Goal: Information Seeking & Learning: Learn about a topic

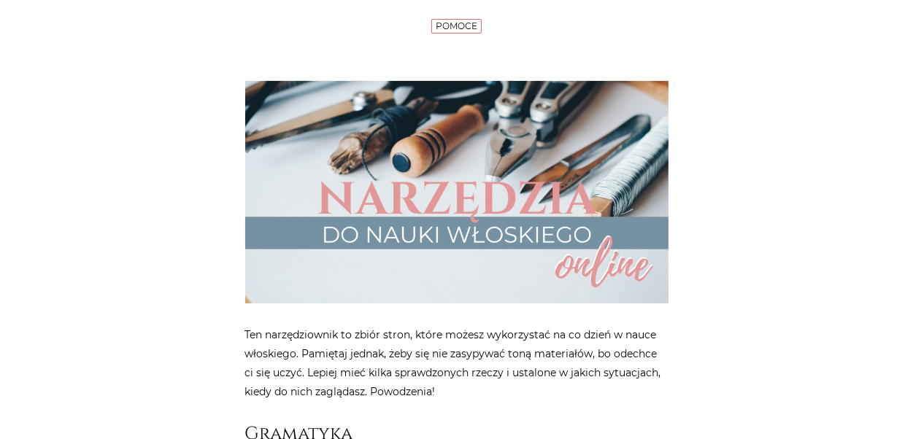
scroll to position [292, 0]
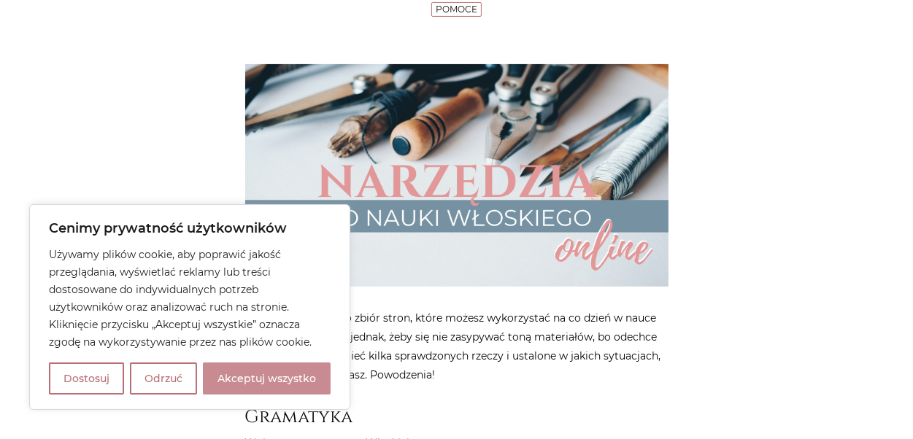
click at [287, 371] on button "Akceptuj wszystko" at bounding box center [267, 379] width 128 height 32
checkbox input "true"
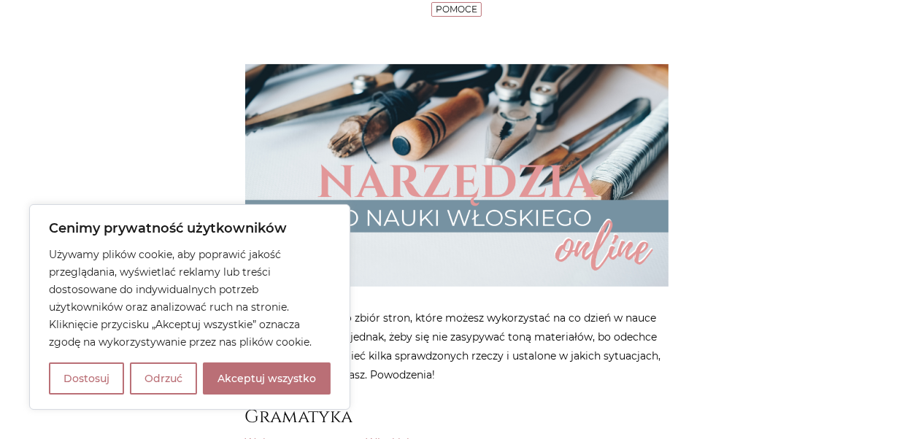
checkbox input "true"
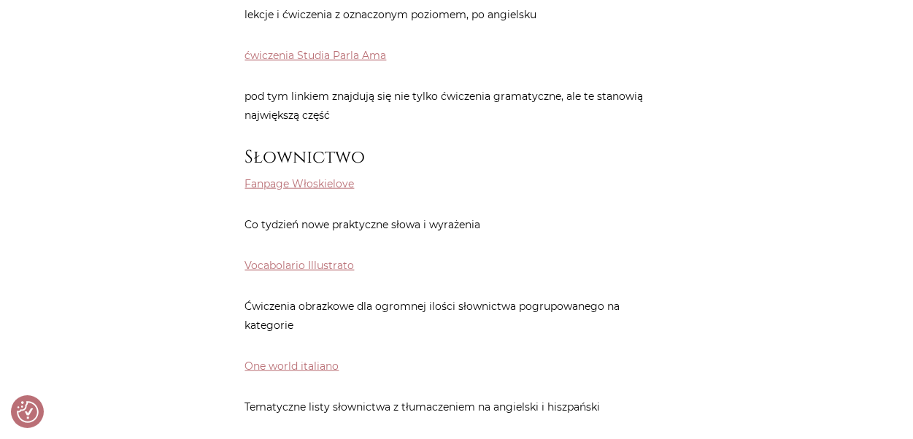
scroll to position [1387, 0]
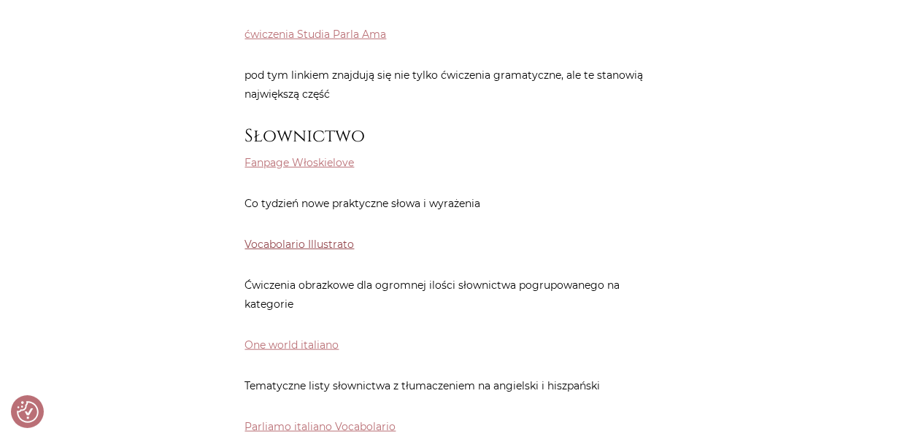
click at [336, 238] on link "Vocabolario Illustrato" at bounding box center [299, 244] width 109 height 13
click at [254, 339] on link "One world italiano" at bounding box center [292, 345] width 94 height 13
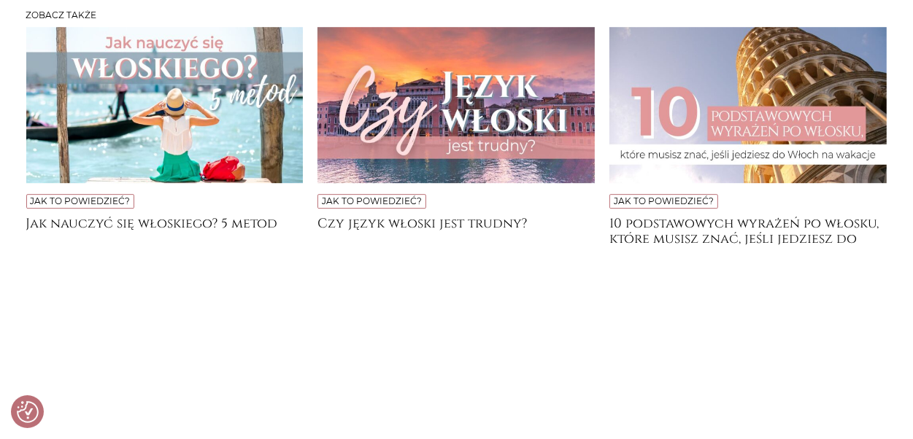
scroll to position [8230, 0]
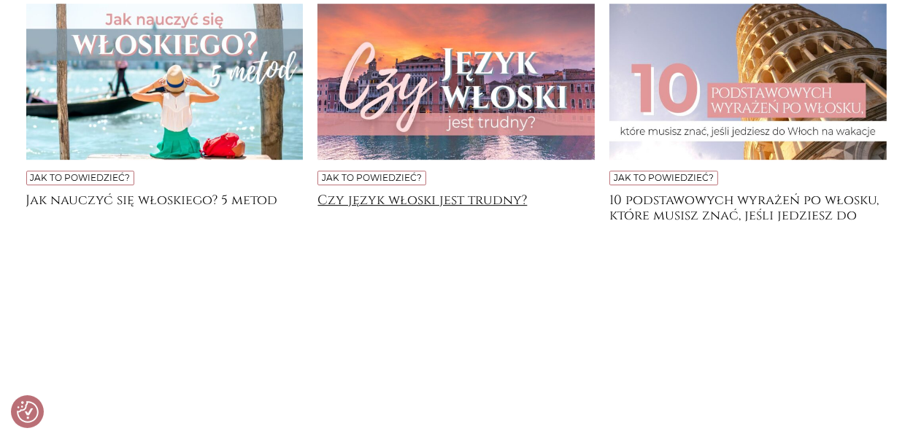
click at [505, 193] on h4 "Czy język włoski jest trudny?" at bounding box center [455, 207] width 277 height 29
click at [412, 193] on h4 "Czy język włoski jest trudny?" at bounding box center [455, 207] width 277 height 29
click at [495, 193] on h4 "Czy język włoski jest trudny?" at bounding box center [455, 207] width 277 height 29
